Goal: Navigation & Orientation: Find specific page/section

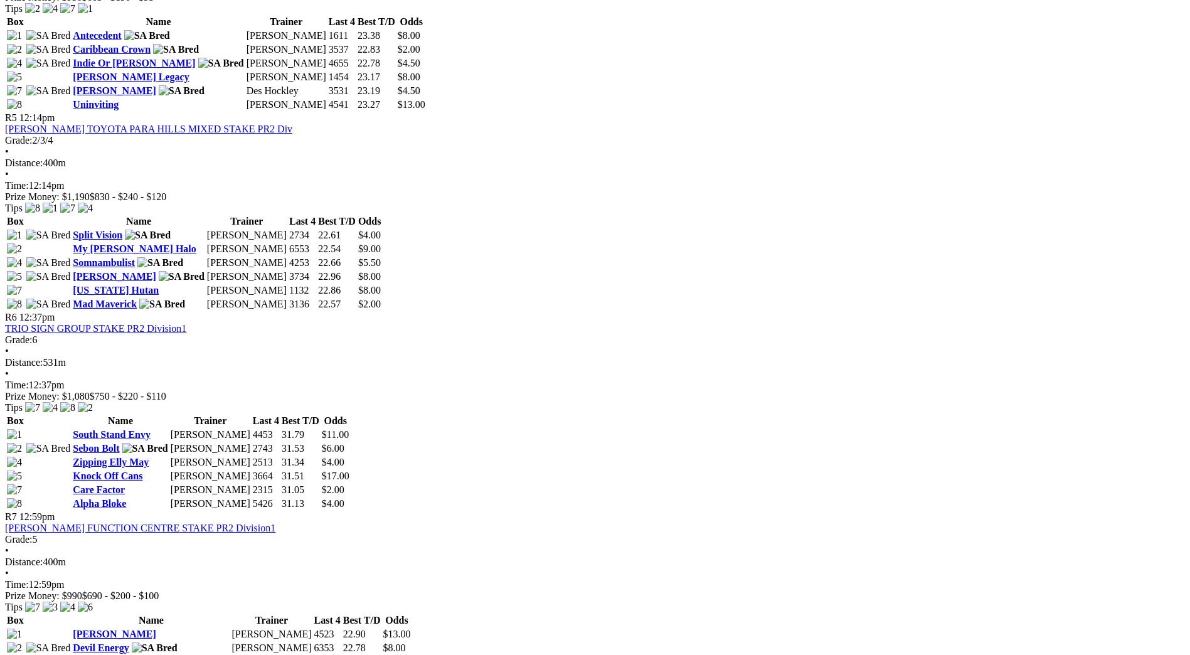
scroll to position [1317, 0]
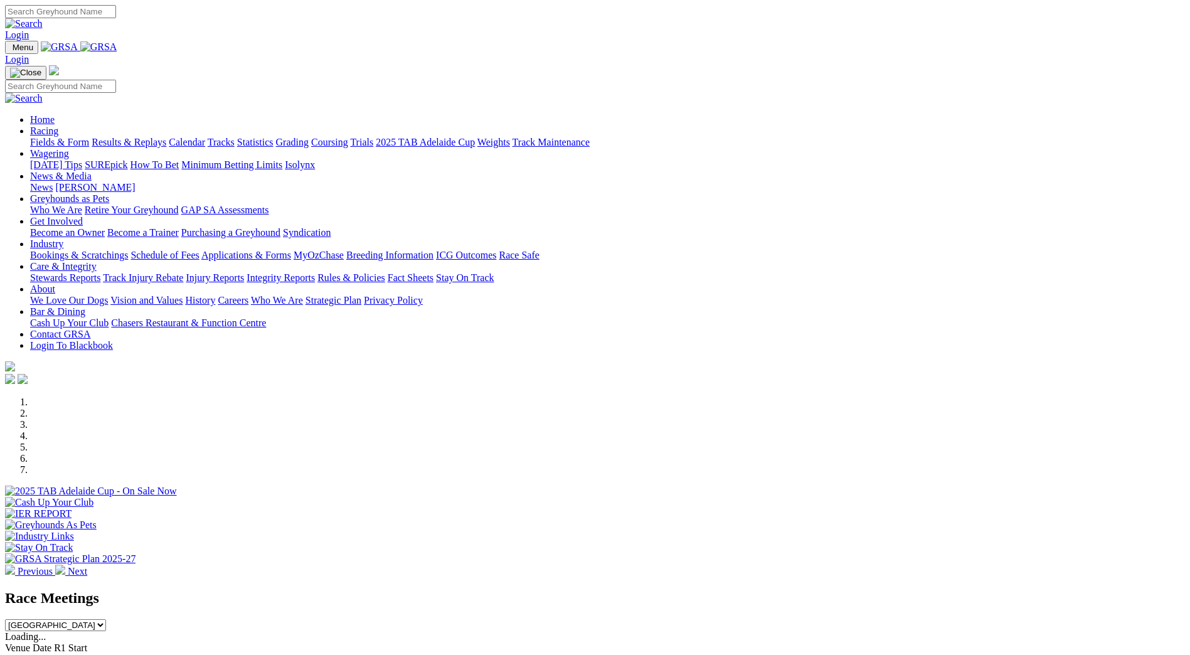
scroll to position [314, 0]
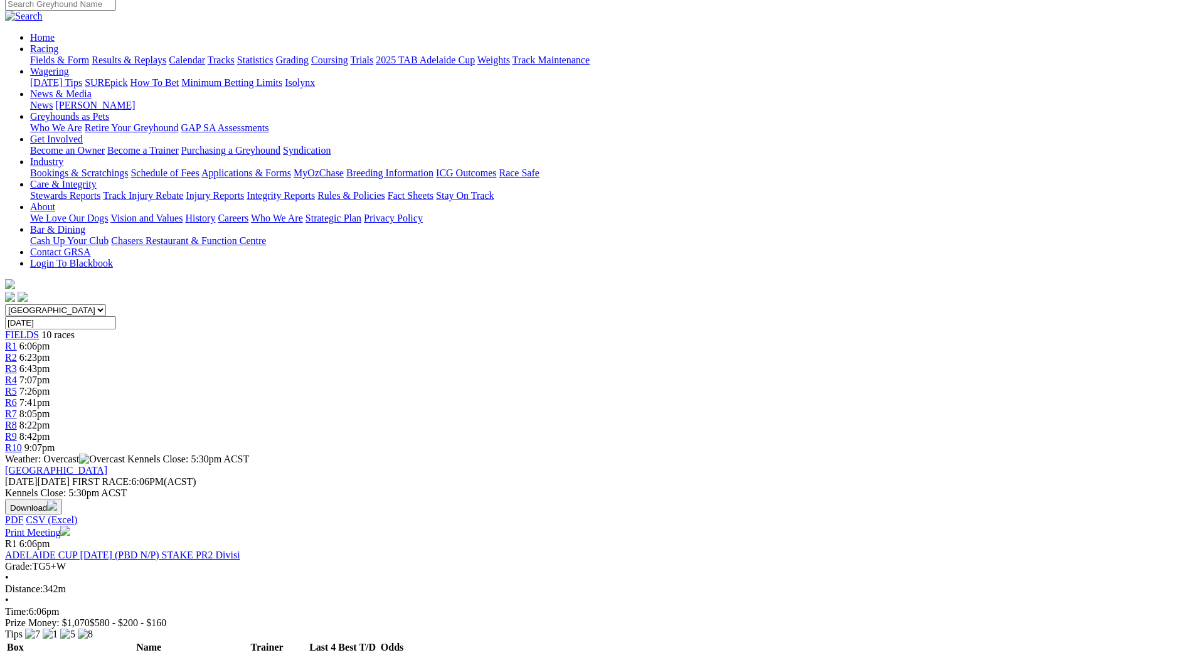
scroll to position [125, 0]
